Goal: Task Accomplishment & Management: Manage account settings

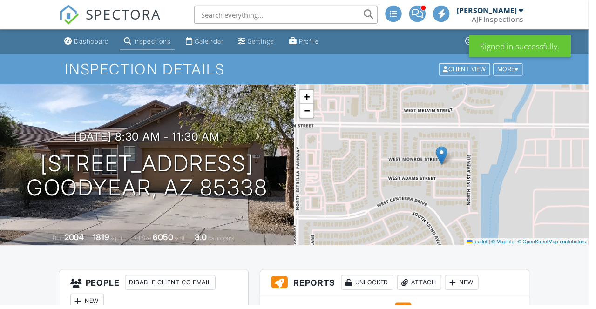
scroll to position [121, 0]
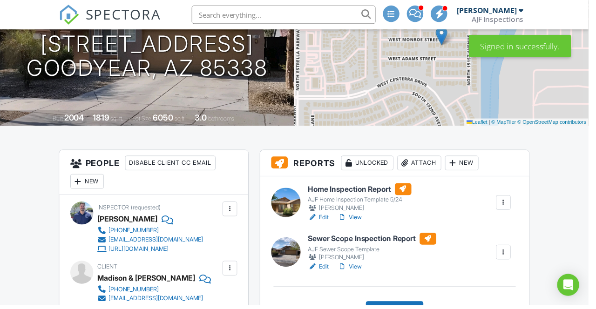
click at [512, 259] on div at bounding box center [509, 255] width 9 height 9
click at [506, 297] on link "Assign Inspectors" at bounding box center [479, 300] width 69 height 10
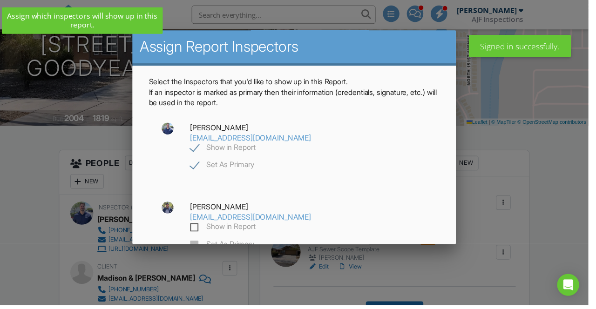
click at [201, 233] on label "Show in Report" at bounding box center [226, 231] width 66 height 12
checkbox input "true"
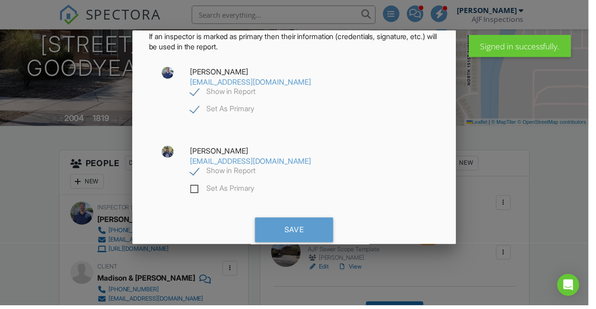
scroll to position [57, 0]
click at [199, 198] on label "Set As Primary" at bounding box center [225, 192] width 65 height 12
checkbox input "false"
checkbox input "true"
click at [203, 92] on label "Show in Report" at bounding box center [226, 94] width 66 height 12
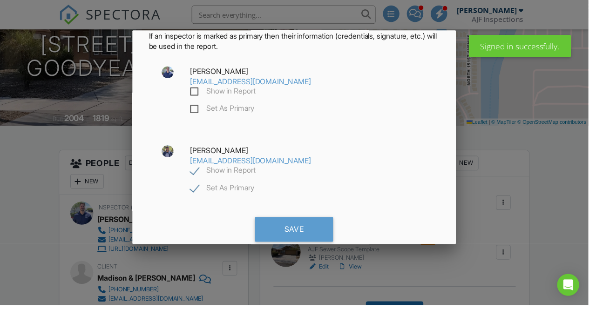
checkbox input "false"
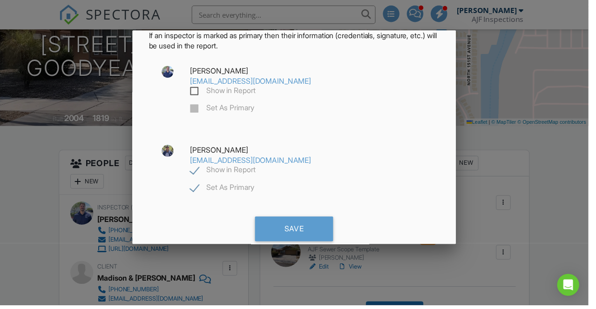
scroll to position [57, 0]
click at [301, 238] on div "Save" at bounding box center [298, 232] width 79 height 25
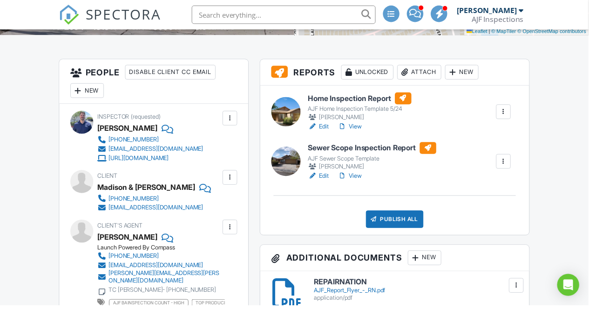
click at [360, 179] on link "View" at bounding box center [354, 178] width 24 height 9
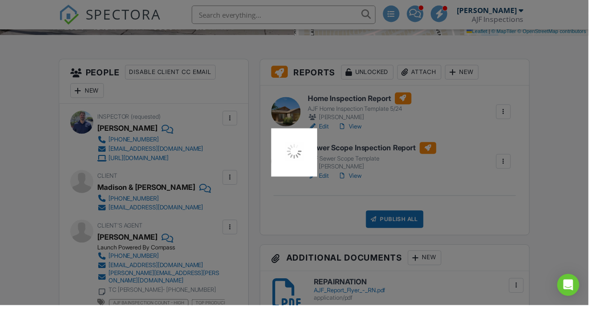
scroll to position [231, 0]
